Goal: Transaction & Acquisition: Purchase product/service

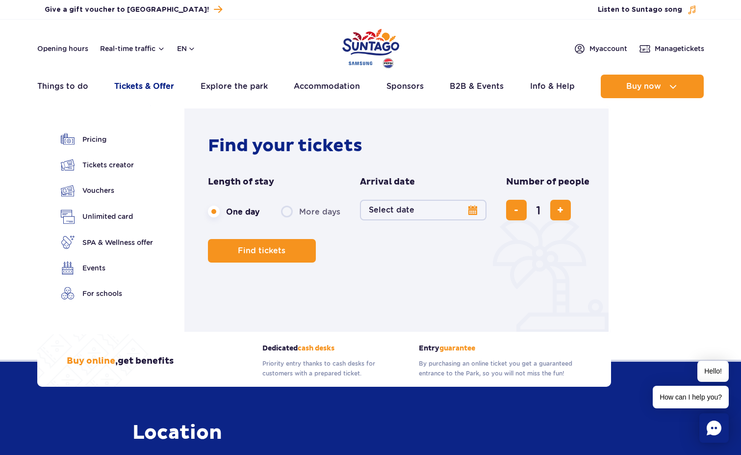
click at [146, 81] on link "Tickets & Offer" at bounding box center [144, 87] width 60 height 24
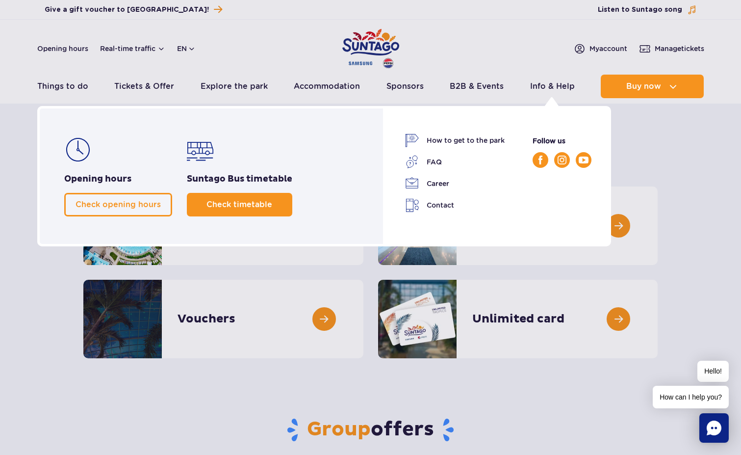
click at [260, 202] on span "Check timetable" at bounding box center [239, 204] width 66 height 9
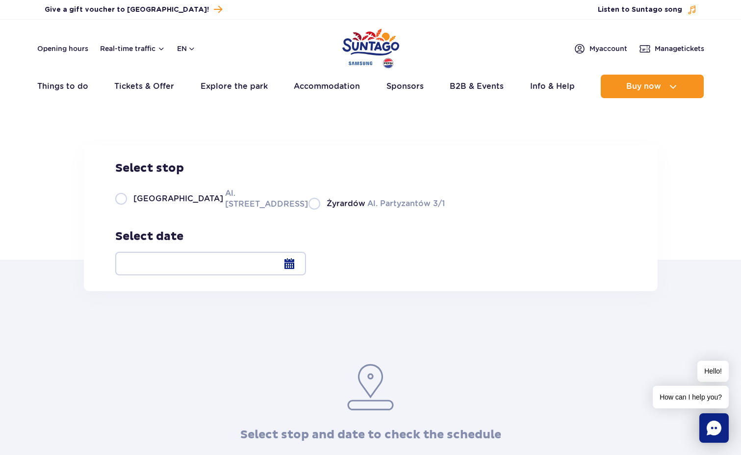
click at [167, 209] on label "Warsaw Al. Jerozolimskie 56" at bounding box center [205, 198] width 181 height 22
click at [126, 209] on input "Warsaw Al. Jerozolimskie 56" at bounding box center [120, 208] width 11 height 2
radio input "true"
click at [306, 268] on div at bounding box center [210, 264] width 191 height 24
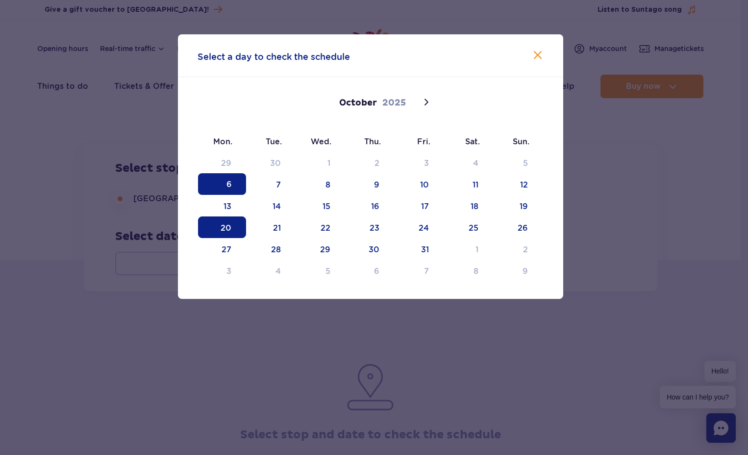
click at [232, 228] on span "20" at bounding box center [222, 227] width 48 height 22
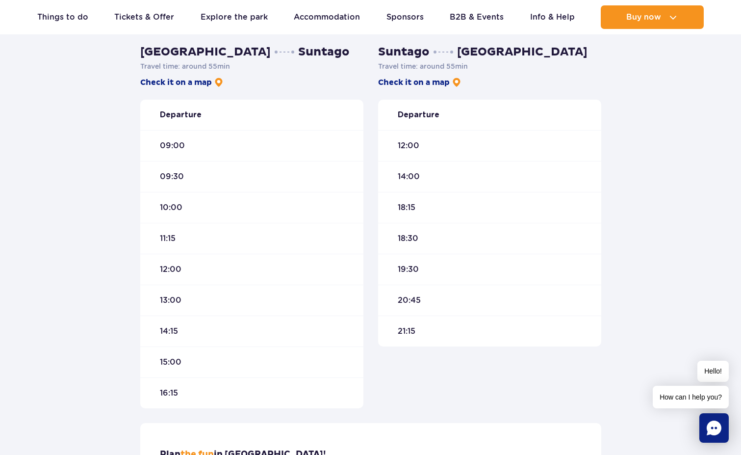
scroll to position [237, 0]
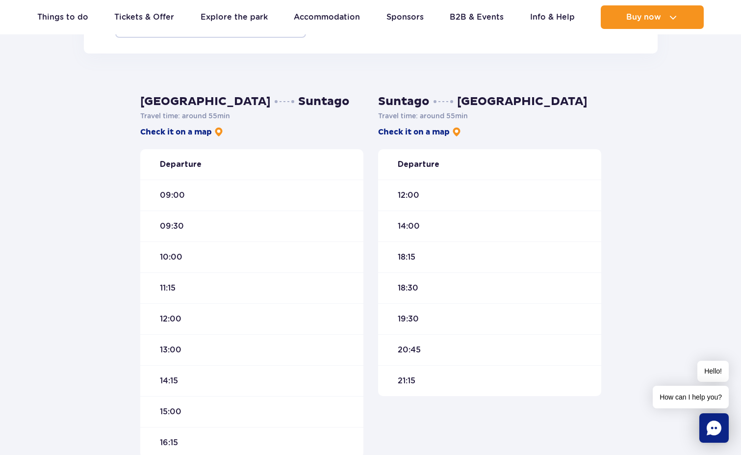
click at [168, 215] on div "09:30" at bounding box center [251, 225] width 223 height 31
click at [178, 246] on div "10:00" at bounding box center [251, 256] width 223 height 31
click at [178, 235] on div "09:30" at bounding box center [251, 225] width 223 height 31
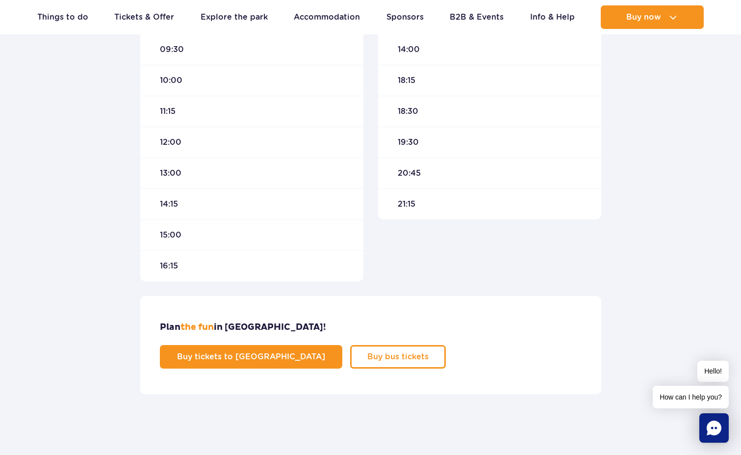
scroll to position [401, 0]
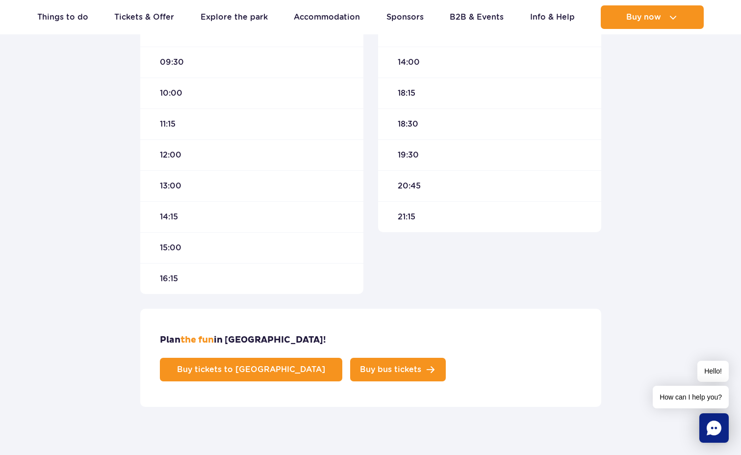
click at [421, 365] on span "Buy bus tickets" at bounding box center [390, 369] width 61 height 8
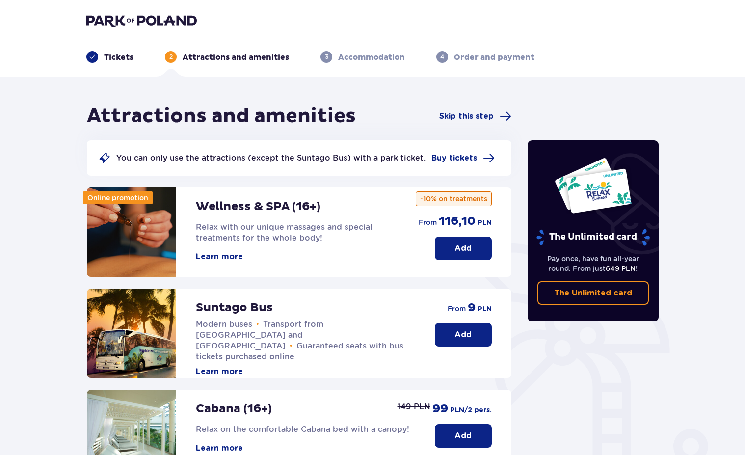
click at [129, 14] on img at bounding box center [141, 21] width 110 height 14
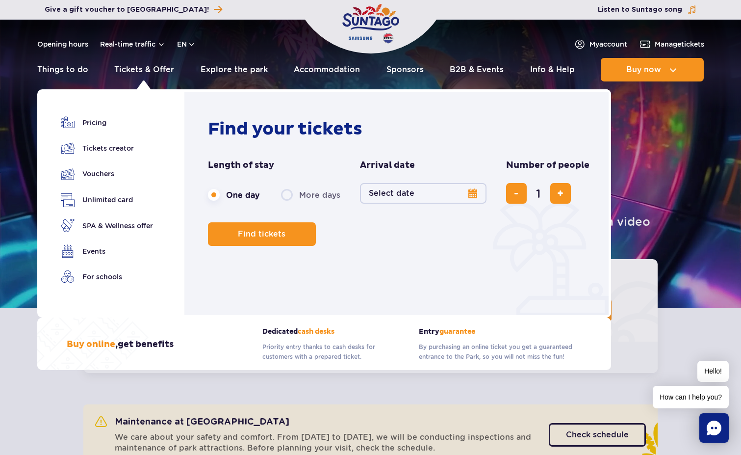
click at [103, 158] on ul "Pricing Tickets creator Vouchers Unlimited card" at bounding box center [107, 206] width 92 height 180
click at [104, 150] on link "Tickets creator" at bounding box center [107, 148] width 92 height 14
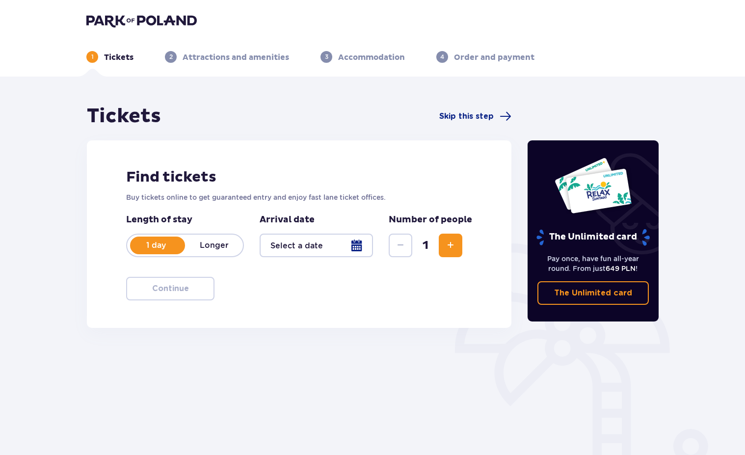
click at [287, 244] on div at bounding box center [315, 245] width 113 height 24
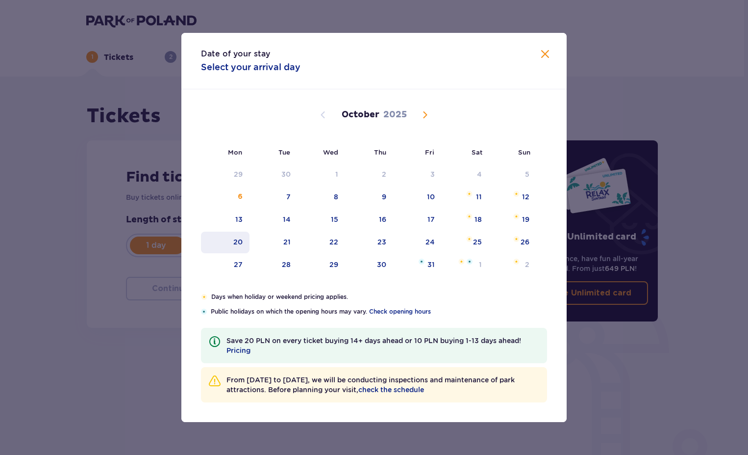
click at [236, 237] on div "20" at bounding box center [237, 242] width 9 height 10
type input "20.10.25"
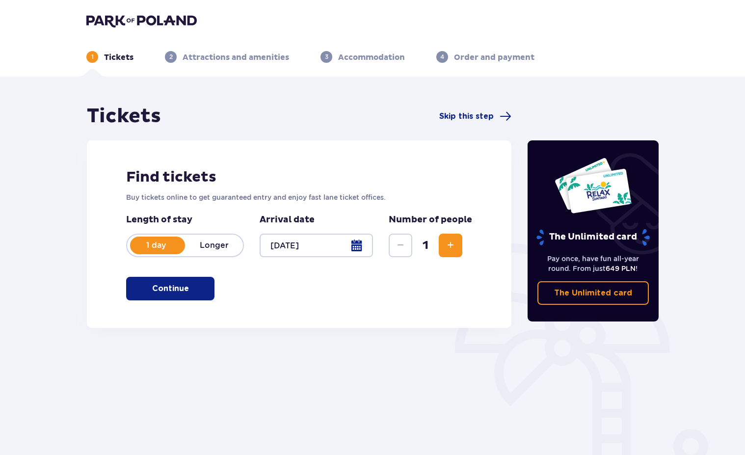
click at [188, 281] on button "Continue" at bounding box center [170, 289] width 88 height 24
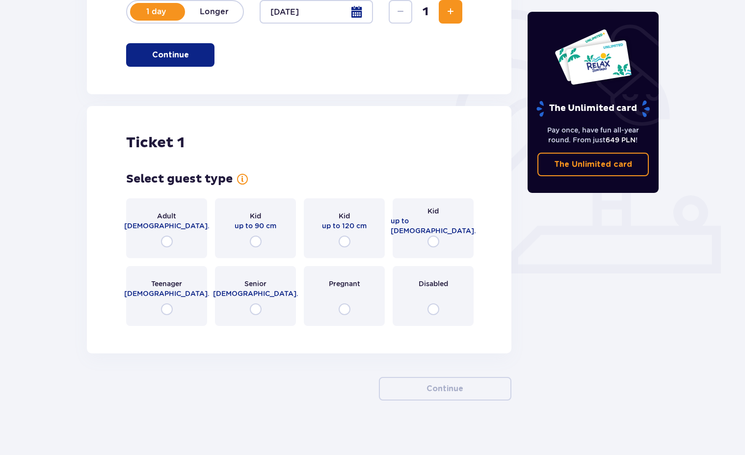
scroll to position [238, 0]
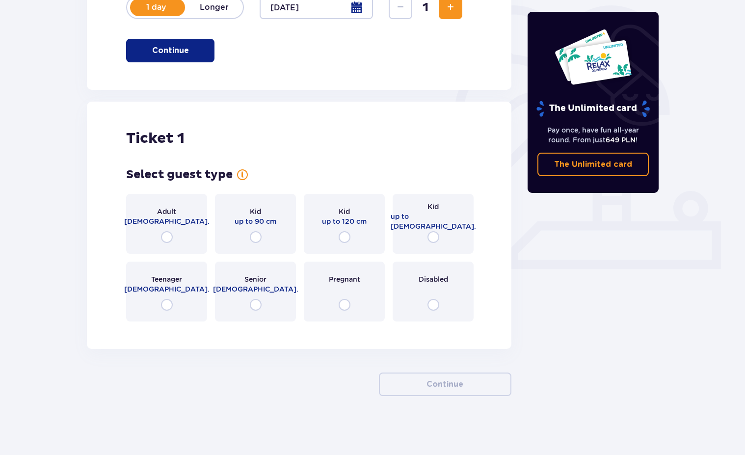
click at [185, 235] on div "Adult 18 - 65 y.o." at bounding box center [166, 224] width 81 height 60
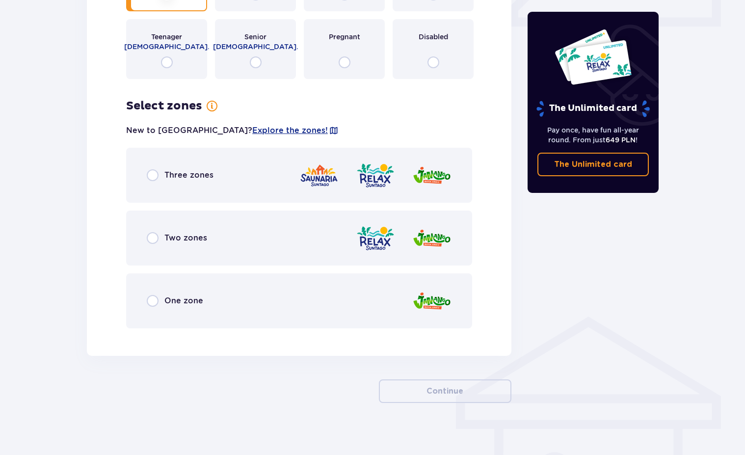
scroll to position [487, 0]
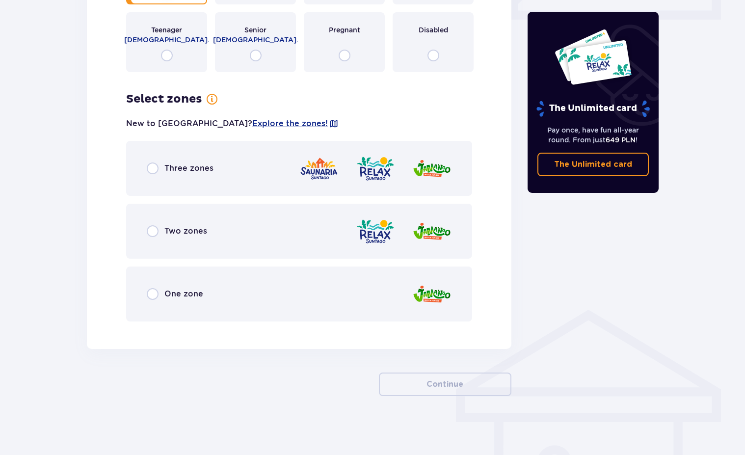
click at [221, 175] on div "Three zones" at bounding box center [299, 168] width 346 height 55
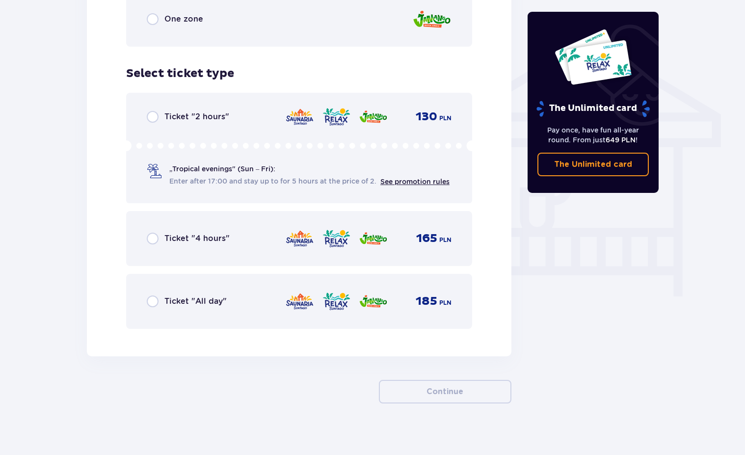
scroll to position [769, 0]
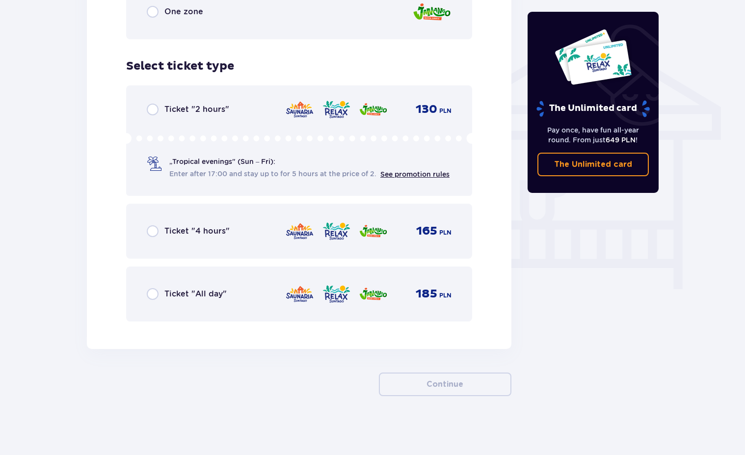
click at [191, 293] on span "Ticket "All day"" at bounding box center [195, 293] width 62 height 11
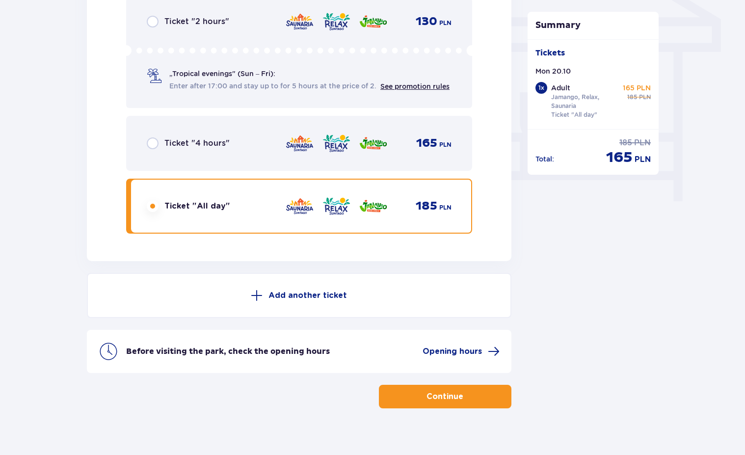
scroll to position [869, 0]
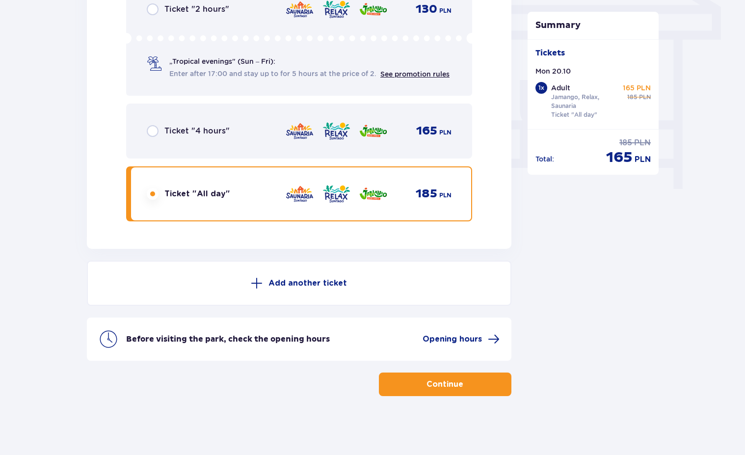
click at [319, 281] on p "Add another ticket" at bounding box center [307, 283] width 78 height 11
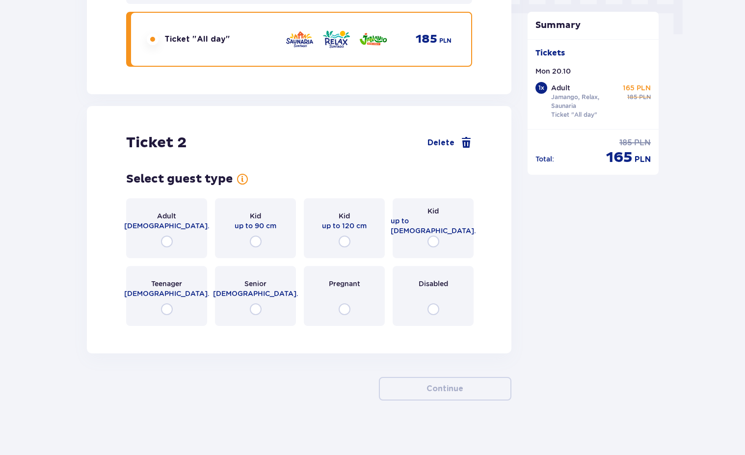
scroll to position [1028, 0]
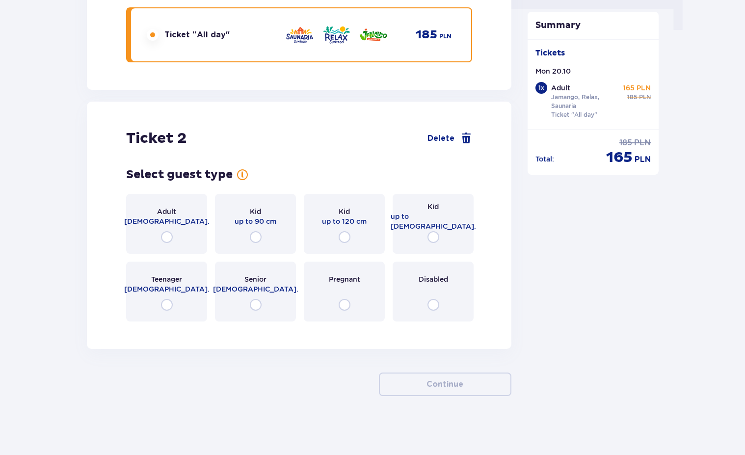
click at [164, 237] on input "radio" at bounding box center [167, 237] width 12 height 12
radio input "true"
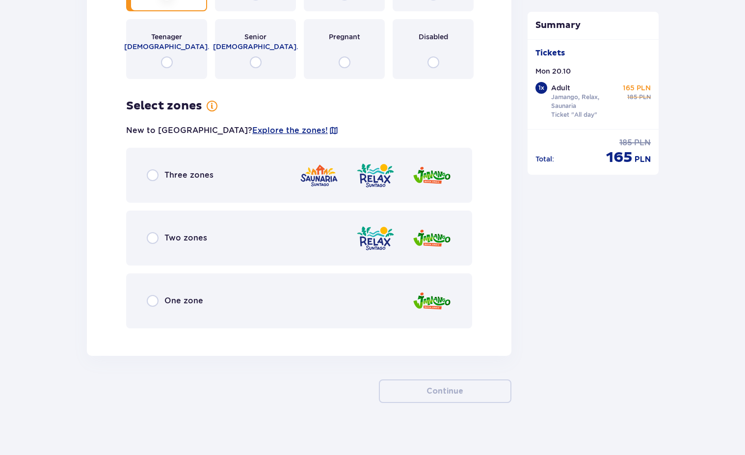
scroll to position [1277, 0]
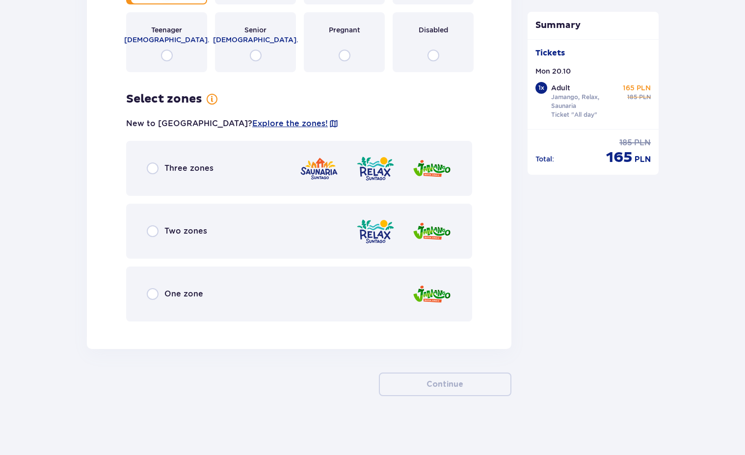
click at [165, 171] on span "Three zones" at bounding box center [188, 168] width 49 height 11
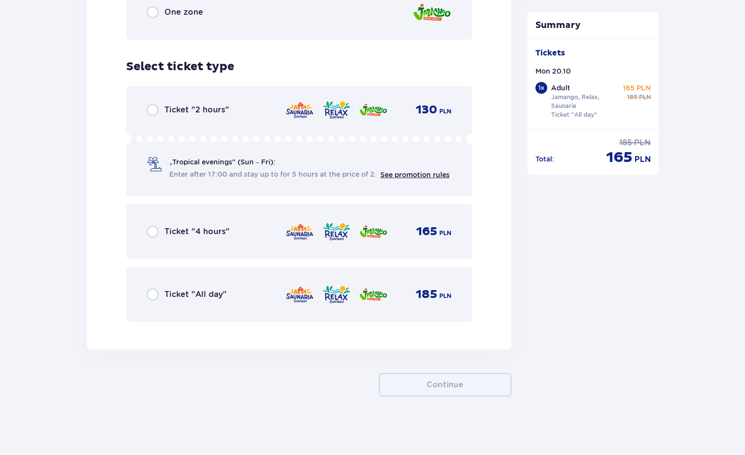
scroll to position [1559, 0]
click at [174, 291] on span "Ticket "All day"" at bounding box center [195, 293] width 62 height 11
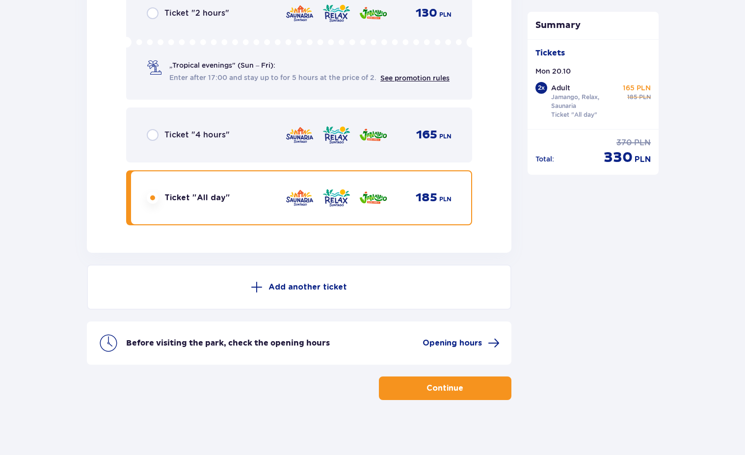
scroll to position [1659, 0]
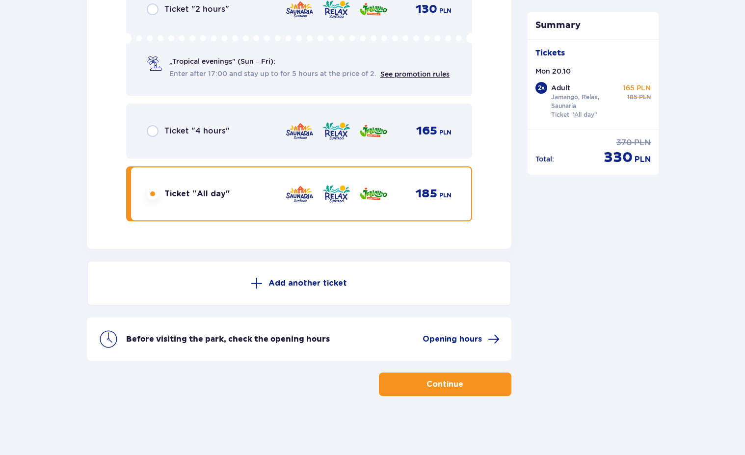
click at [457, 389] on button "Continue" at bounding box center [445, 384] width 132 height 24
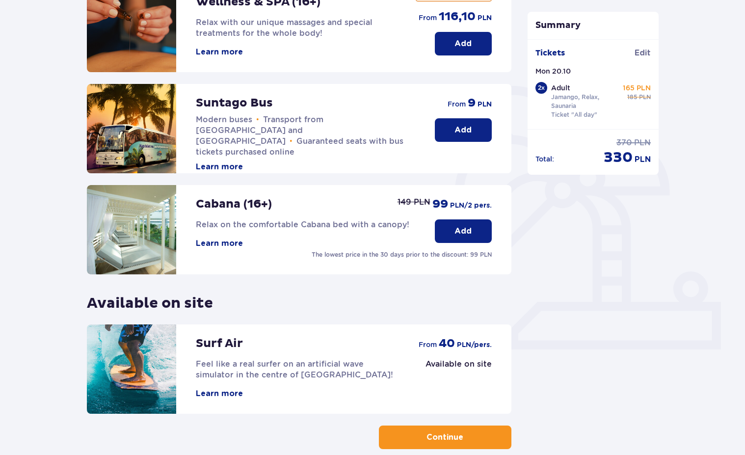
scroll to position [164, 0]
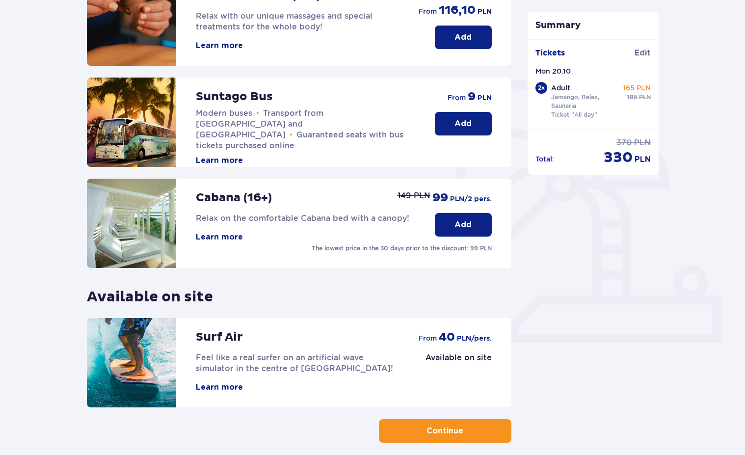
click at [219, 155] on button "Learn more" at bounding box center [219, 160] width 47 height 11
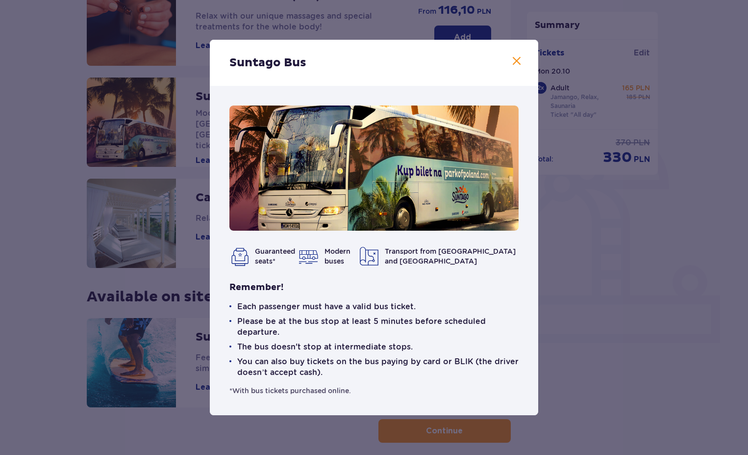
click at [515, 58] on span at bounding box center [517, 61] width 12 height 12
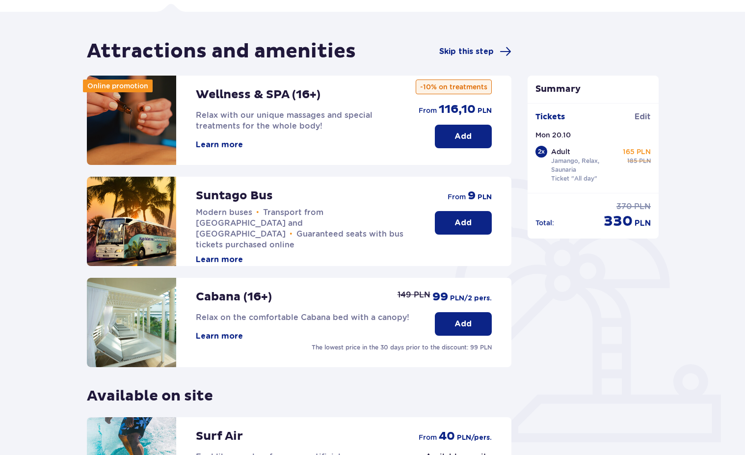
scroll to position [210, 0]
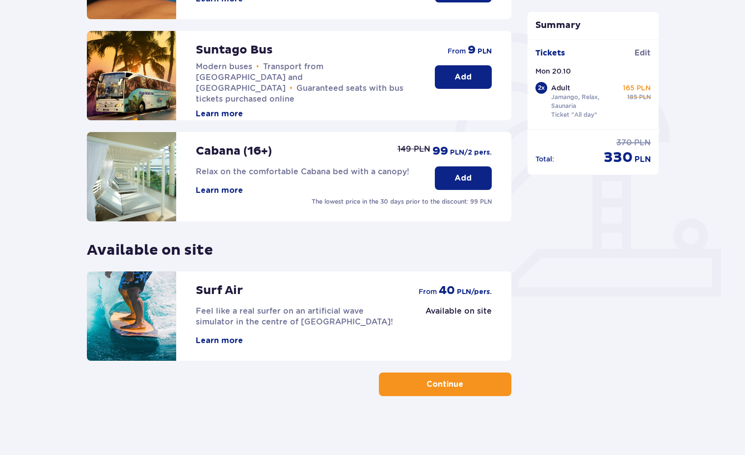
click at [453, 387] on p "Continue" at bounding box center [444, 384] width 37 height 11
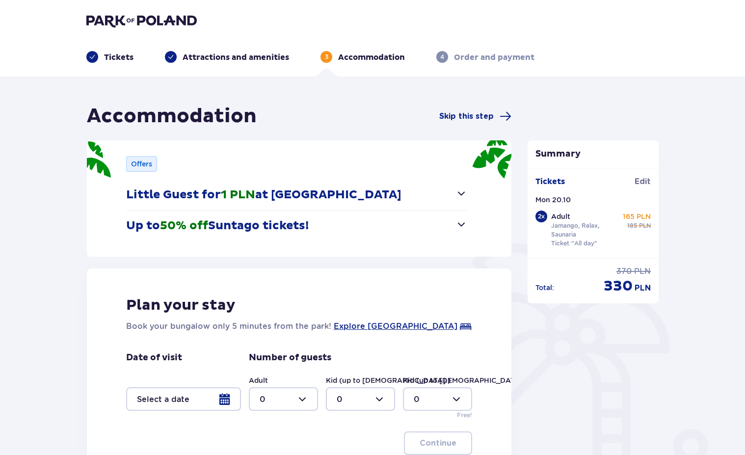
click at [294, 232] on p "Up to 50% off Suntago tickets!" at bounding box center [217, 225] width 182 height 15
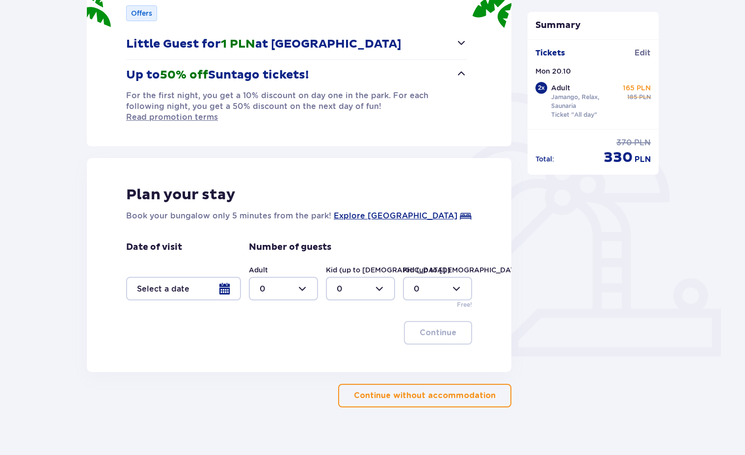
scroll to position [151, 0]
click at [146, 282] on div at bounding box center [183, 288] width 115 height 24
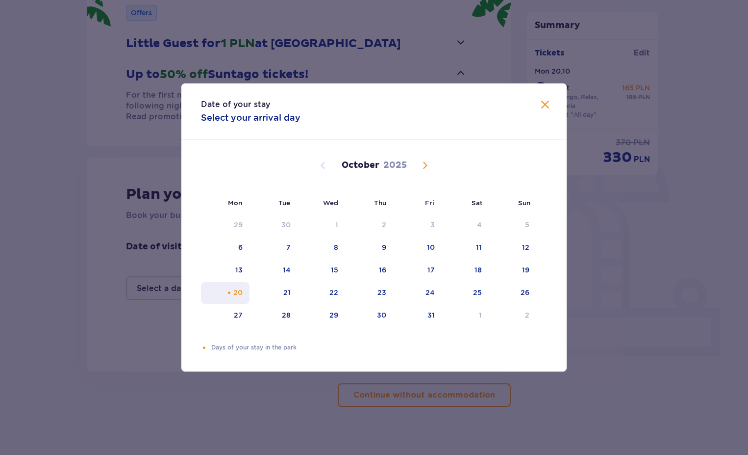
click at [242, 293] on div "20" at bounding box center [237, 292] width 9 height 10
click at [228, 287] on div "20" at bounding box center [225, 293] width 49 height 22
click at [130, 366] on div "Date of your stay Select your arrival day Mon Tue Wed Thu Fri Sat Sun September…" at bounding box center [374, 227] width 748 height 455
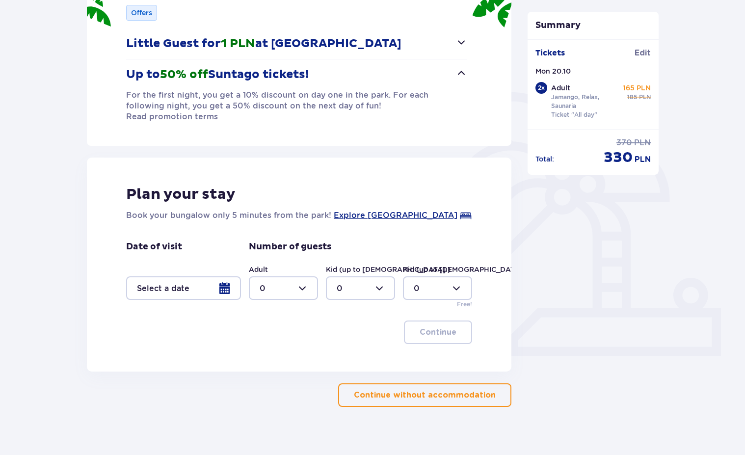
click at [441, 383] on button "Continue without accommodation" at bounding box center [424, 395] width 173 height 24
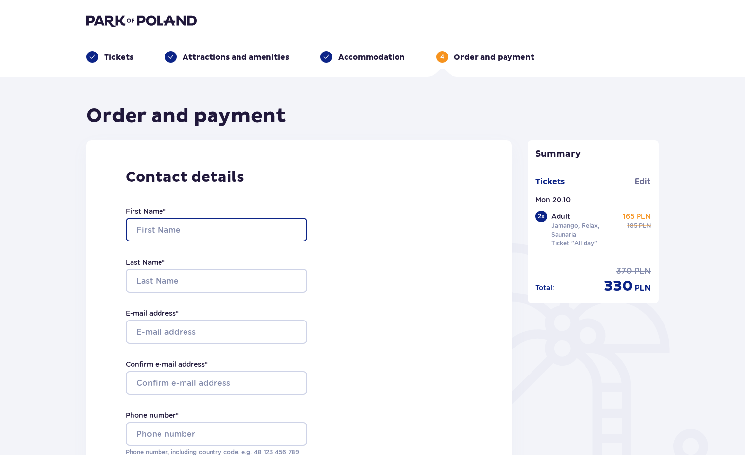
click at [187, 232] on input "First Name *" at bounding box center [216, 230] width 181 height 24
type input "Ed"
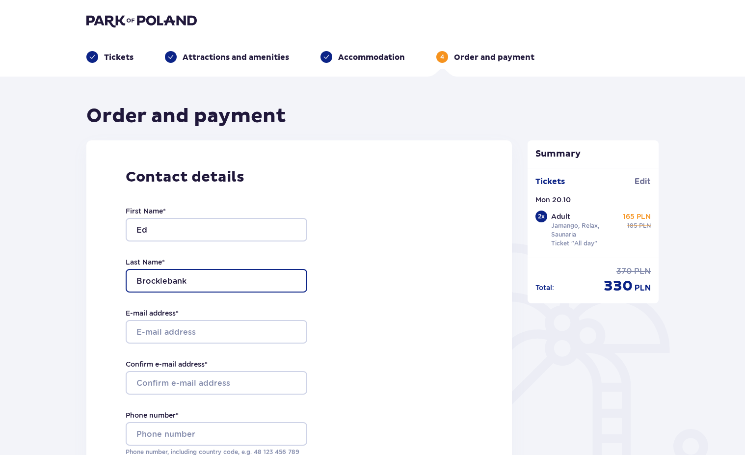
type input "Brocklebank"
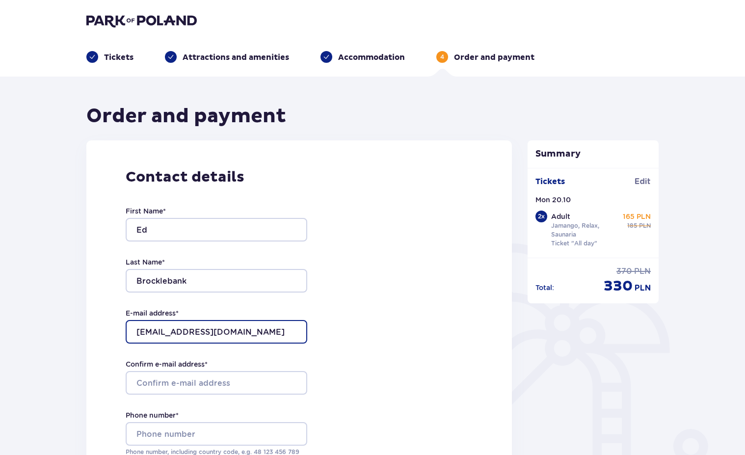
type input "ebrocklebank@gmail.com"
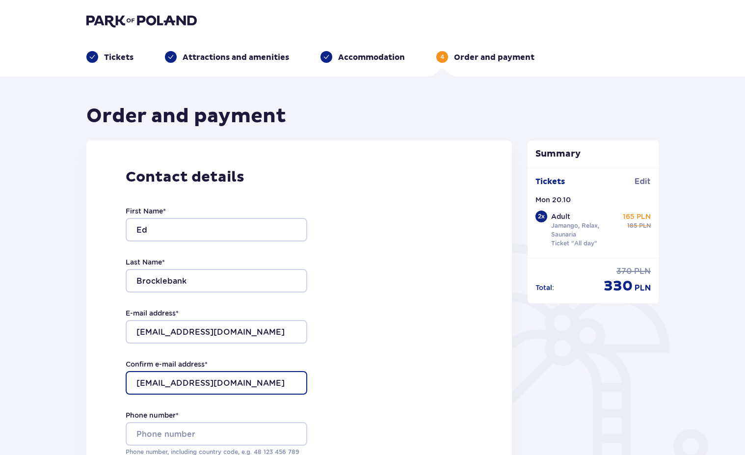
type input "ebrocklebank@gmail.com"
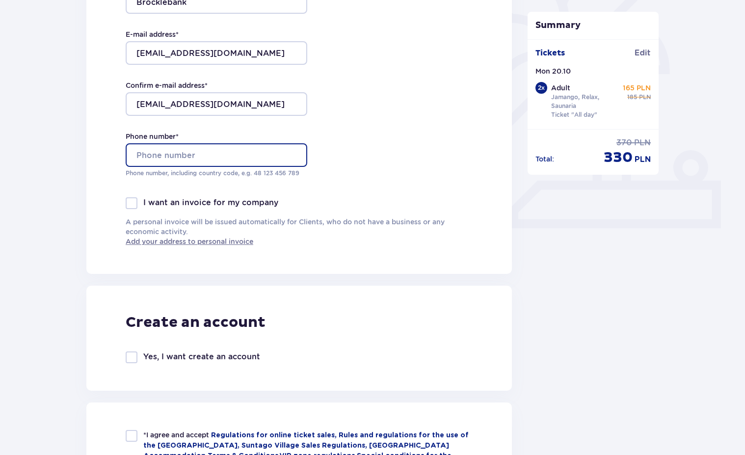
scroll to position [338, 0]
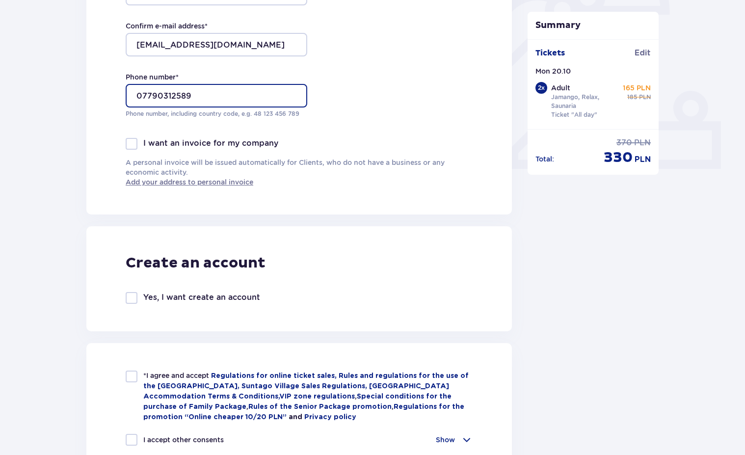
click at [138, 94] on input "07790312589" at bounding box center [216, 96] width 181 height 24
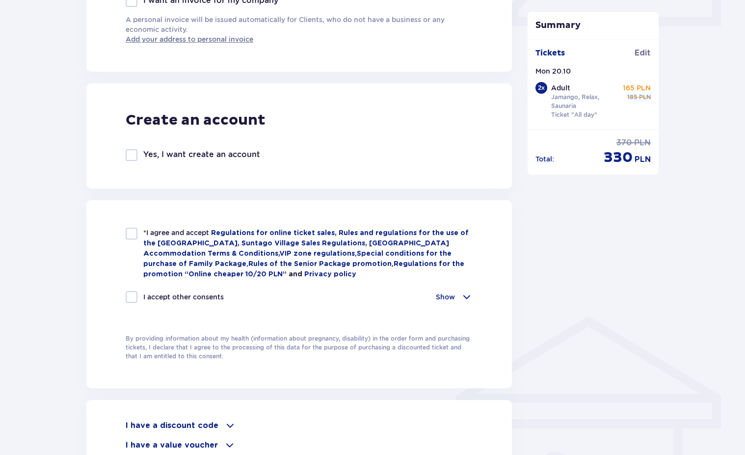
scroll to position [494, 0]
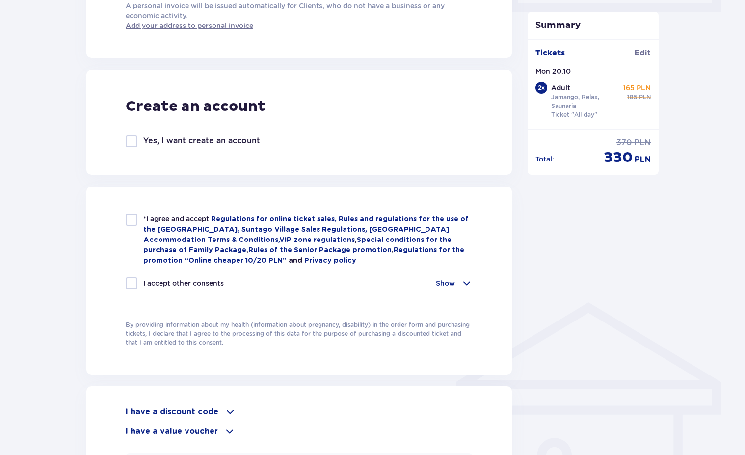
type input "00447790312589"
click at [132, 219] on div at bounding box center [132, 220] width 12 height 12
checkbox input "true"
click at [129, 280] on div at bounding box center [132, 283] width 12 height 12
checkbox input "true"
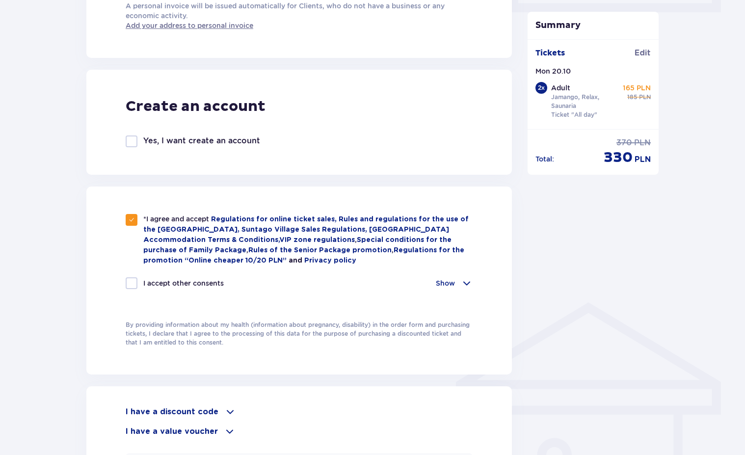
checkbox input "true"
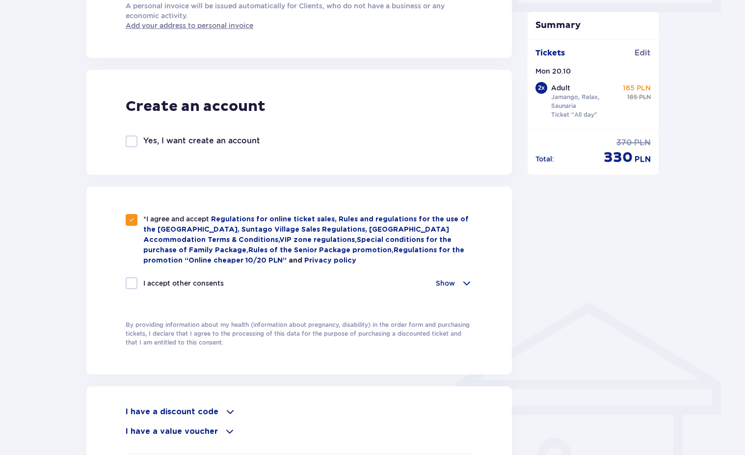
checkbox input "true"
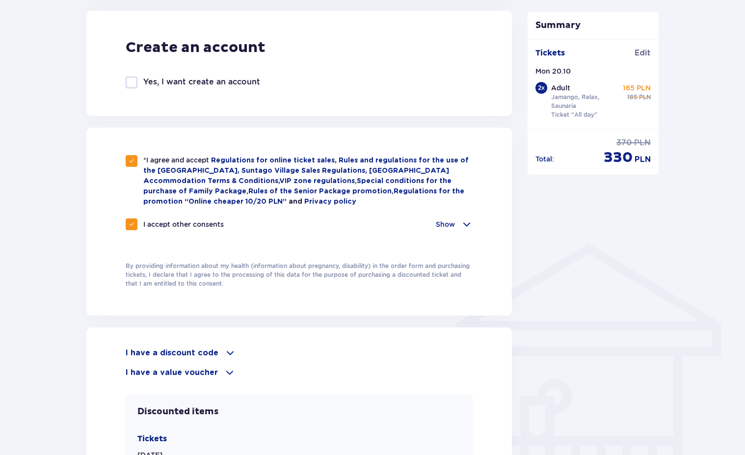
scroll to position [679, 0]
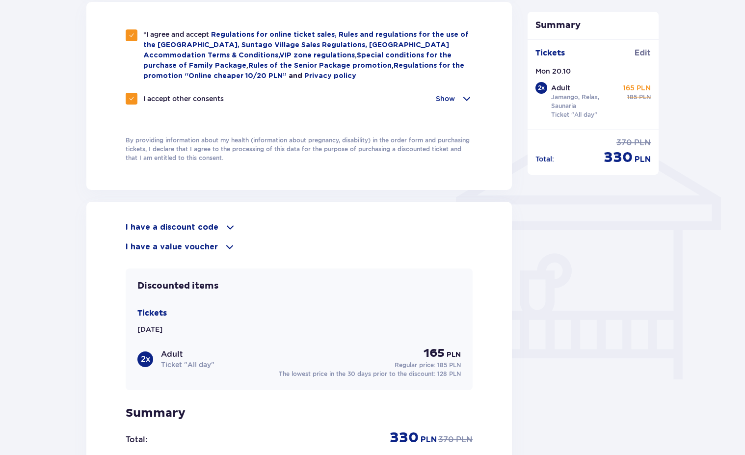
click at [451, 102] on p "Show" at bounding box center [445, 99] width 19 height 10
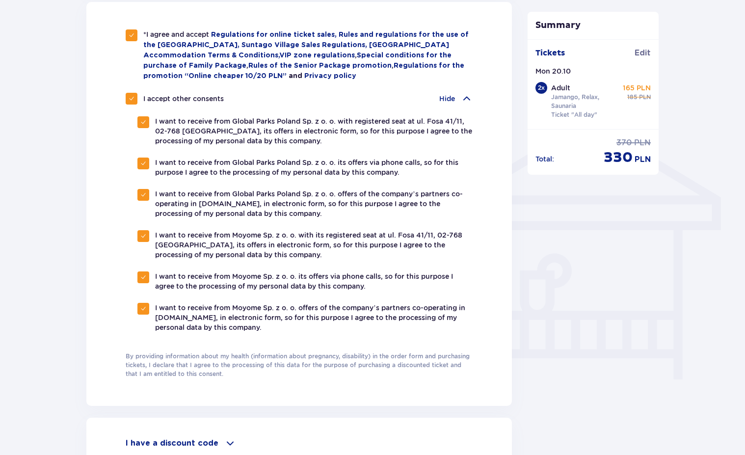
click at [132, 93] on div at bounding box center [132, 99] width 12 height 12
checkbox input "false"
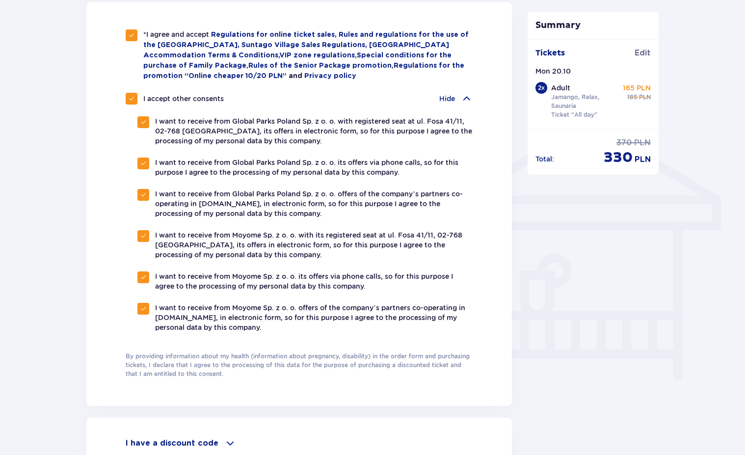
checkbox input "false"
click at [462, 96] on span at bounding box center [467, 99] width 12 height 12
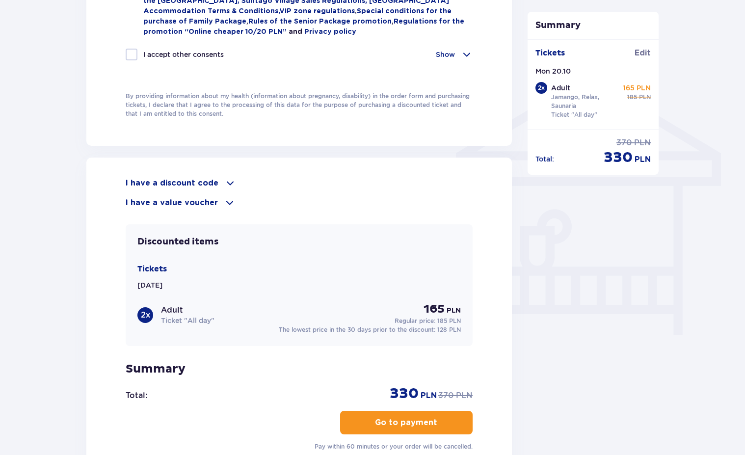
scroll to position [738, 0]
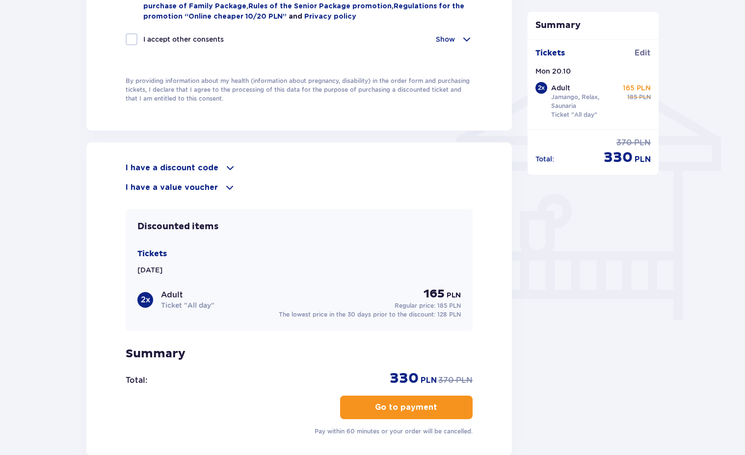
click at [206, 163] on p "I have a discount code" at bounding box center [172, 167] width 93 height 11
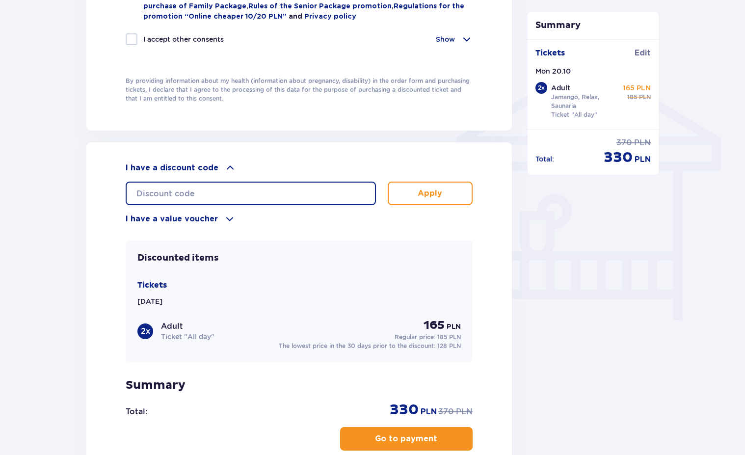
click at [209, 197] on input "text" at bounding box center [251, 193] width 250 height 24
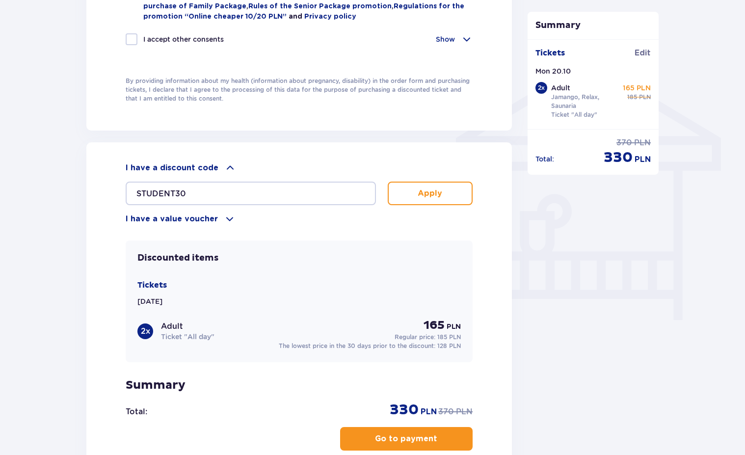
click at [408, 191] on button "Apply" at bounding box center [429, 193] width 85 height 24
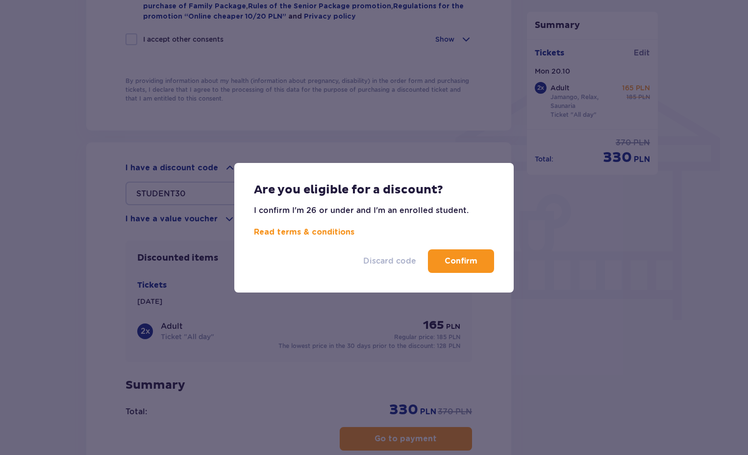
click at [381, 258] on p "Discard code" at bounding box center [389, 261] width 53 height 11
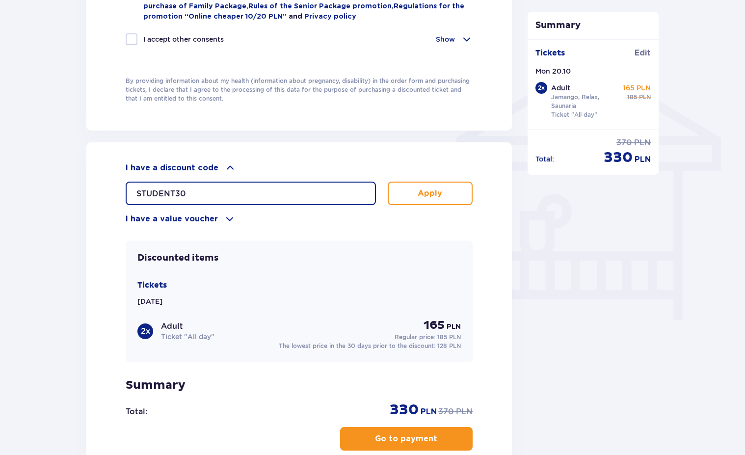
click at [175, 193] on input "STUDENT30" at bounding box center [251, 193] width 250 height 24
type input "WELCOME20"
click at [428, 194] on p "Apply" at bounding box center [429, 193] width 25 height 11
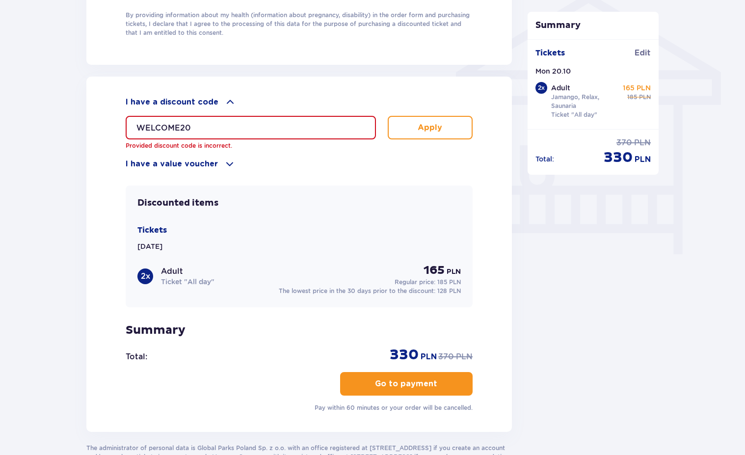
scroll to position [806, 0]
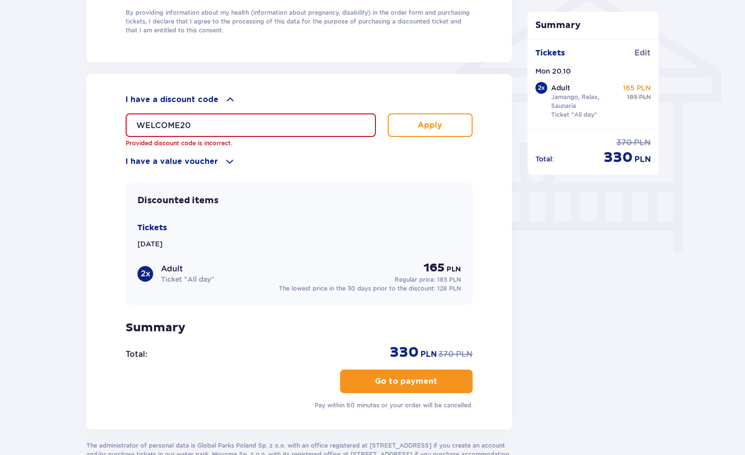
click at [375, 385] on p "Go to payment" at bounding box center [406, 381] width 62 height 11
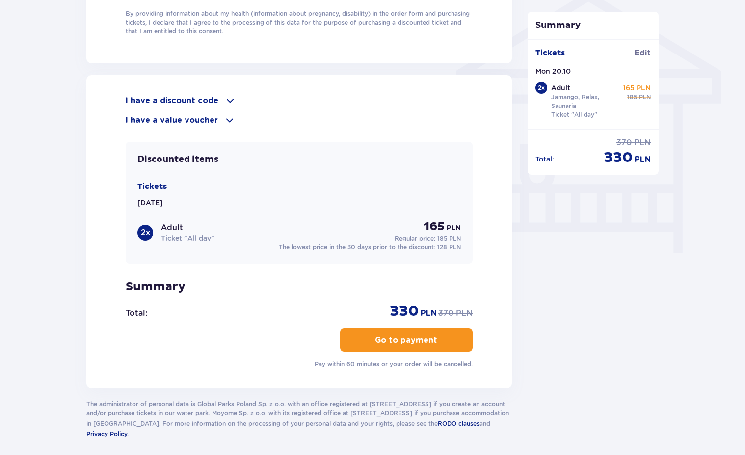
scroll to position [806, 0]
click at [396, 338] on p "Go to payment" at bounding box center [406, 339] width 62 height 11
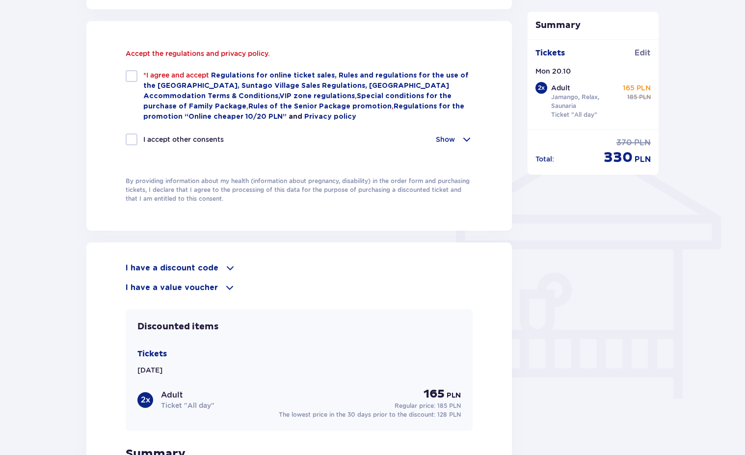
scroll to position [659, 0]
click at [132, 75] on div at bounding box center [132, 77] width 12 height 12
checkbox input "true"
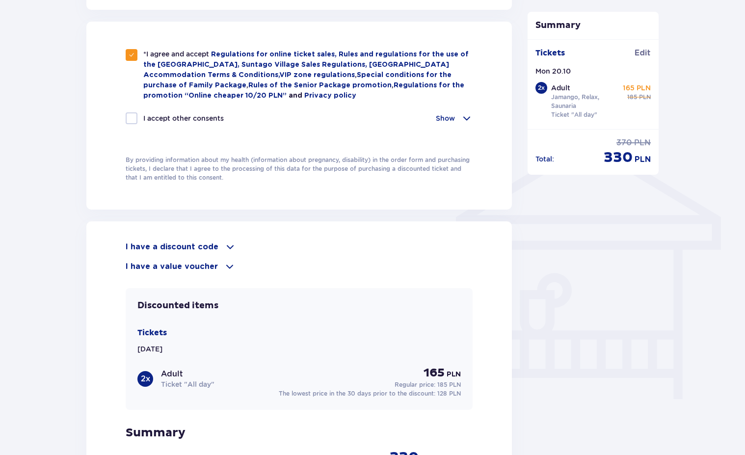
scroll to position [847, 0]
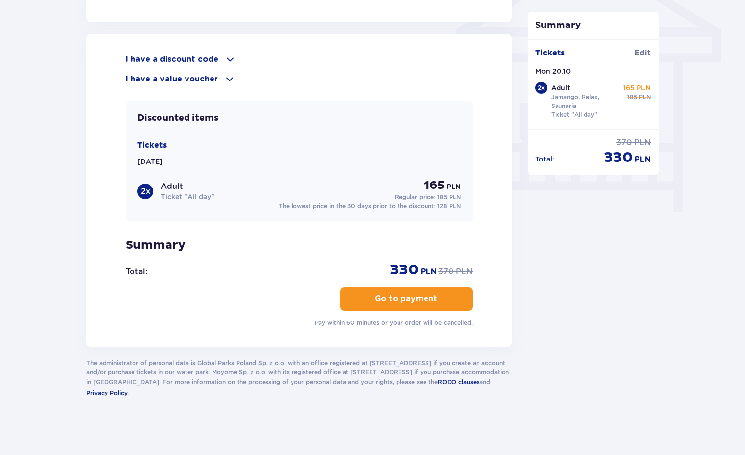
click at [375, 295] on p "Go to payment" at bounding box center [406, 298] width 62 height 11
click at [423, 301] on p "Go to payment" at bounding box center [406, 298] width 62 height 11
